Goal: Transaction & Acquisition: Obtain resource

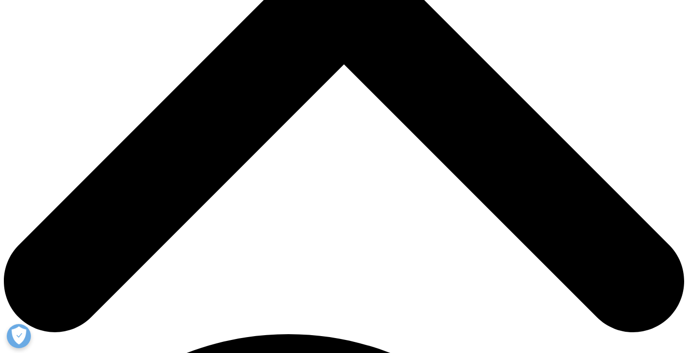
scroll to position [386, 0]
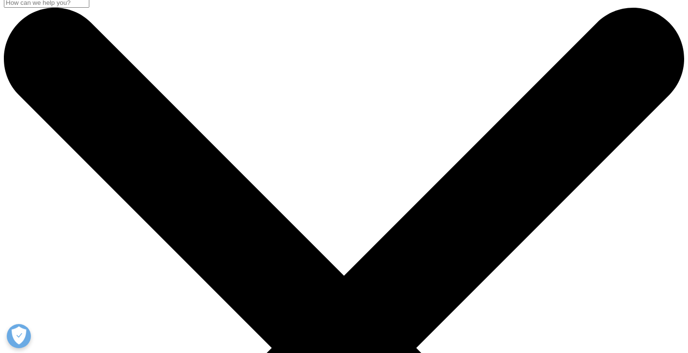
scroll to position [0, 0]
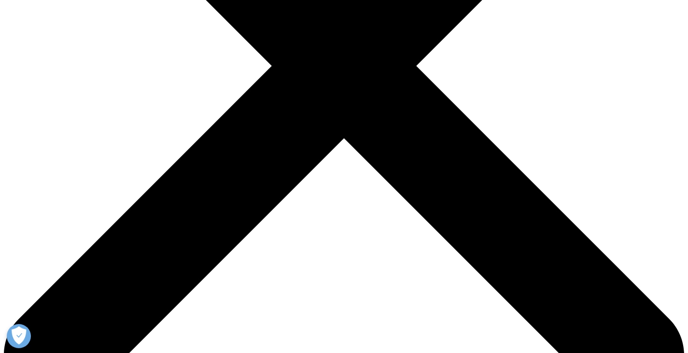
scroll to position [386, 0]
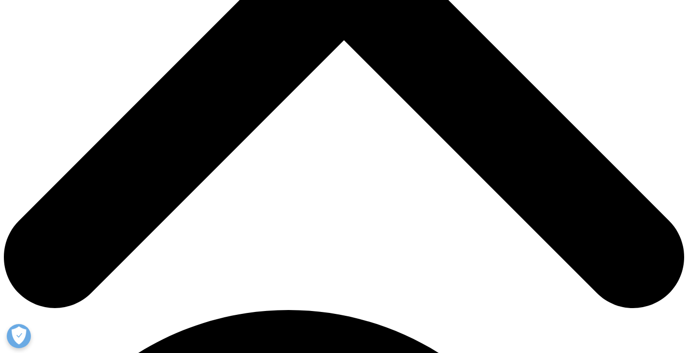
type input "[PERSON_NAME]"
select select "[GEOGRAPHIC_DATA]"
type input "[PERSON_NAME]"
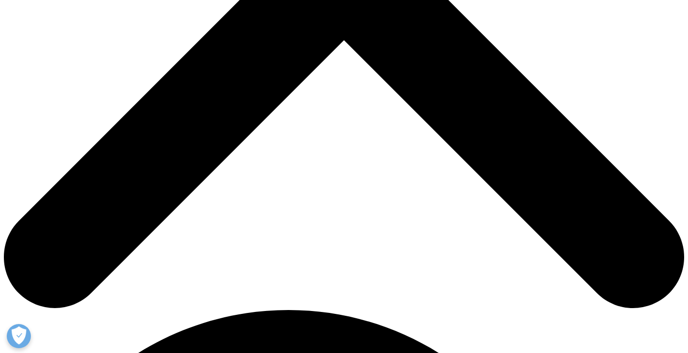
type input "[EMAIL_ADDRESS][DOMAIN_NAME]"
type input "Director Drug Channels"
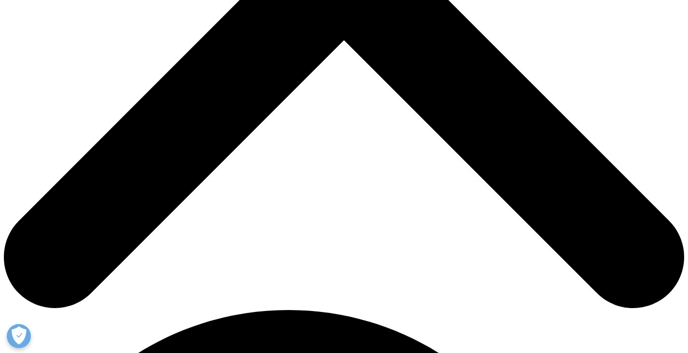
type input "H"
type input "Drug Channels Institute"
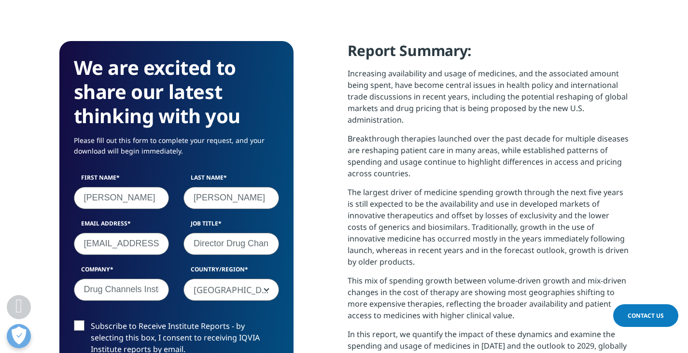
scroll to position [0, 15]
drag, startPoint x: 229, startPoint y: 246, endPoint x: 361, endPoint y: 245, distance: 131.8
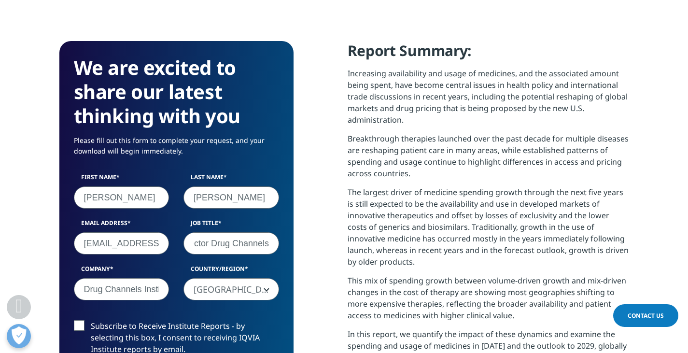
click at [361, 245] on div "We are excited to share our latest thinking with you Please fill out this form …" at bounding box center [344, 307] width 570 height 533
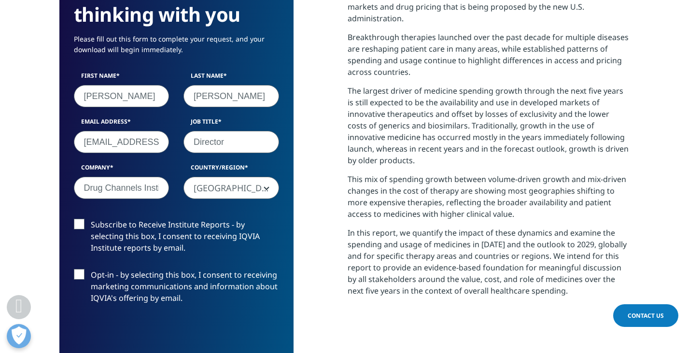
scroll to position [514, 0]
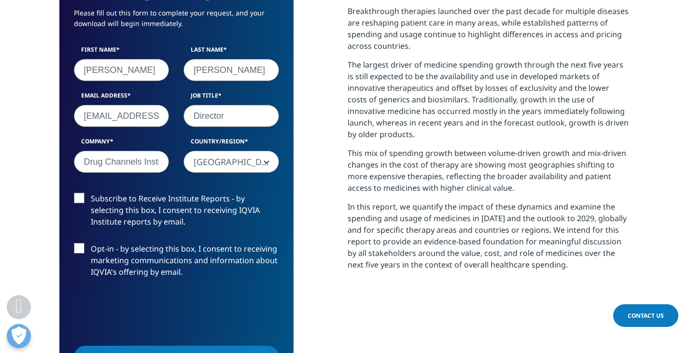
type input "Director"
click at [109, 216] on label "Subscribe to Receive Institute Reports - by selecting this box, I consent to re…" at bounding box center [176, 213] width 205 height 40
click at [91, 193] on input "Subscribe to Receive Institute Reports - by selecting this box, I consent to re…" at bounding box center [91, 193] width 0 height 0
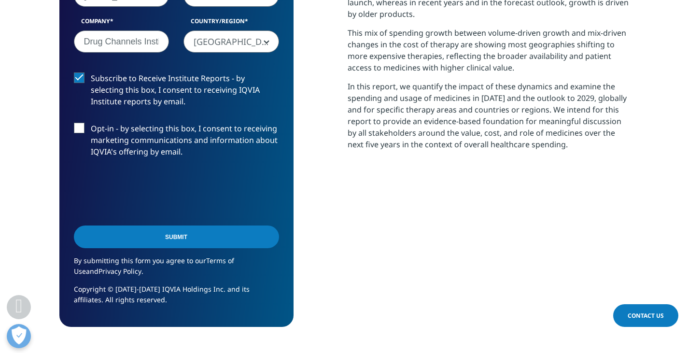
scroll to position [635, 0]
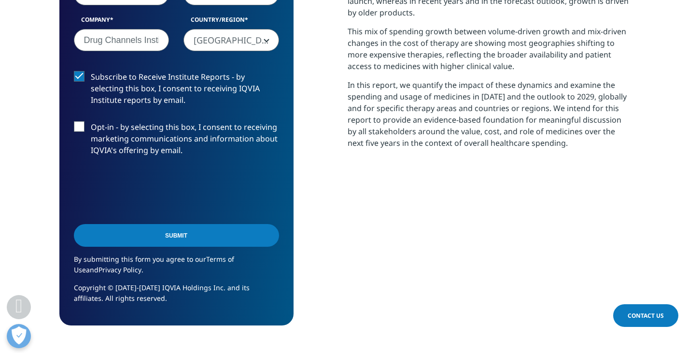
click at [157, 237] on input "Submit" at bounding box center [176, 235] width 205 height 23
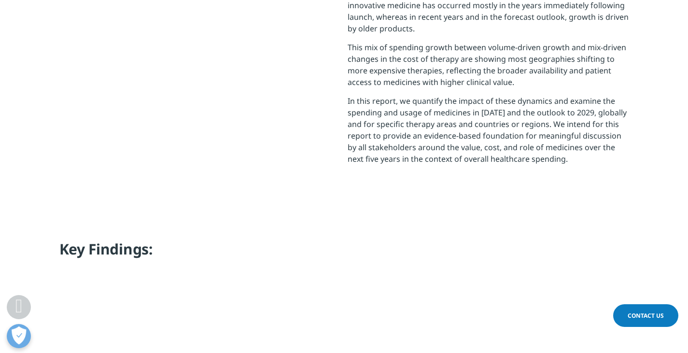
scroll to position [5, 5]
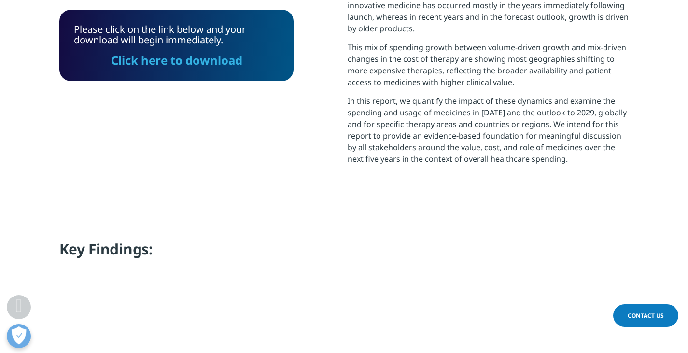
click at [185, 63] on link "Click here to download" at bounding box center [176, 60] width 131 height 16
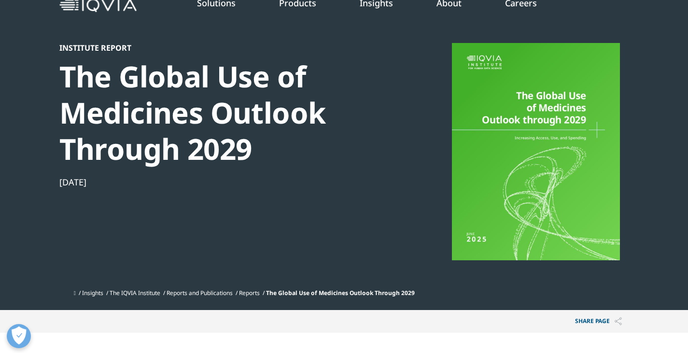
scroll to position [0, 0]
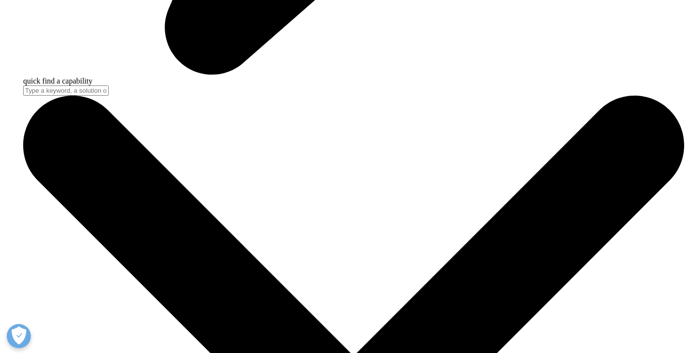
scroll to position [2957, 0]
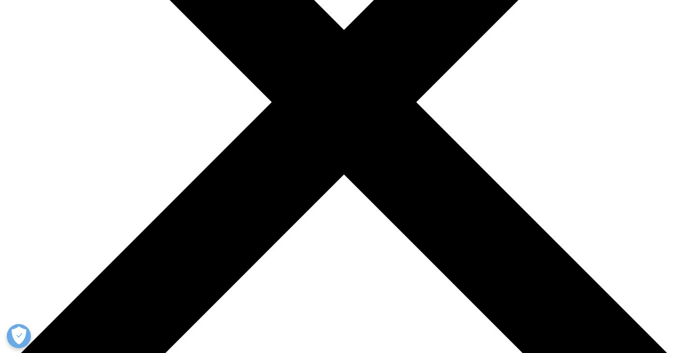
scroll to position [205, 0]
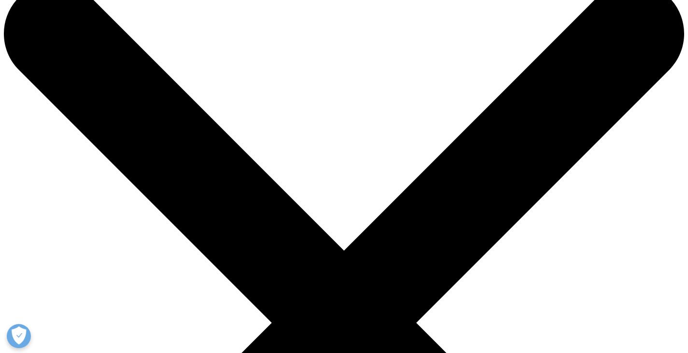
scroll to position [0, 0]
